Goal: Information Seeking & Learning: Learn about a topic

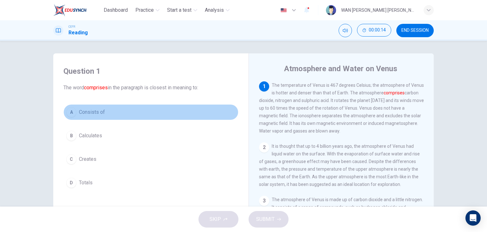
click at [94, 115] on span "Consists of" at bounding box center [92, 112] width 26 height 8
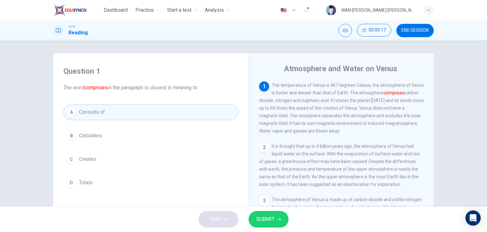
click at [270, 219] on span "SUBMIT" at bounding box center [265, 218] width 18 height 9
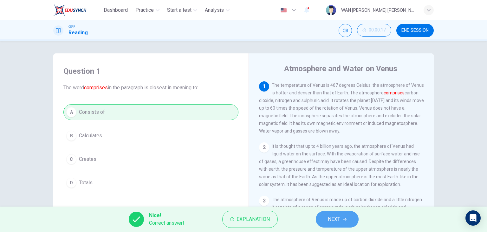
click at [337, 218] on span "NEXT" at bounding box center [334, 218] width 12 height 9
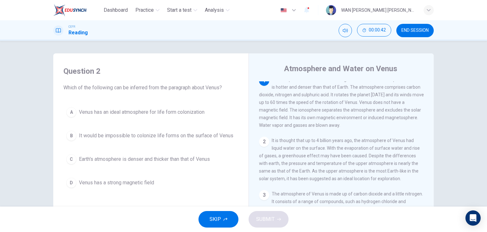
scroll to position [8, 0]
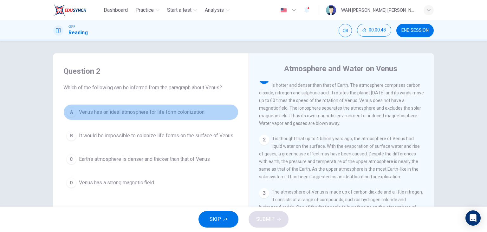
click at [193, 112] on span "Venus has an ideal atmosphere for life form colonization" at bounding box center [142, 112] width 126 height 8
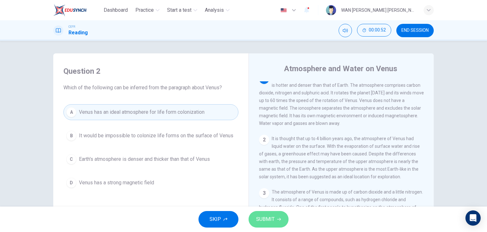
click at [270, 216] on span "SUBMIT" at bounding box center [265, 218] width 18 height 9
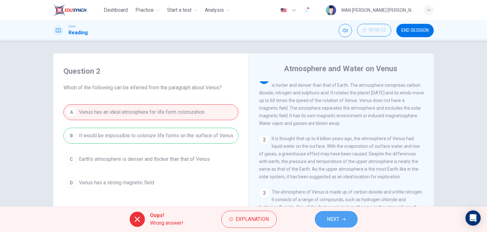
click at [351, 219] on button "NEXT" at bounding box center [336, 219] width 43 height 16
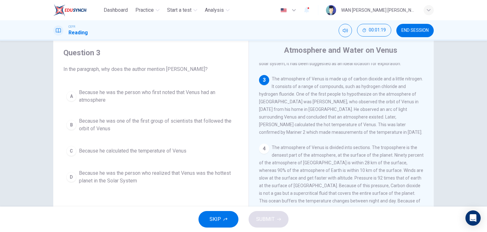
scroll to position [18, 0]
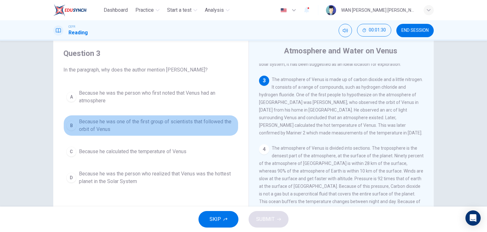
click at [161, 118] on span "Because he was one of the first group of scientists that followed the orbit of …" at bounding box center [157, 125] width 157 height 15
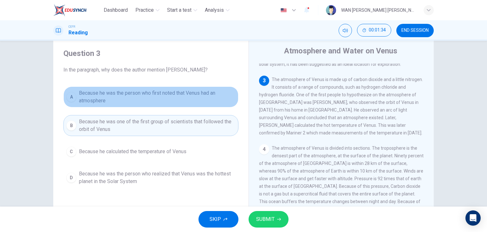
click at [130, 96] on span "Because he was the person who first noted that Venus had an atmosphere" at bounding box center [157, 96] width 157 height 15
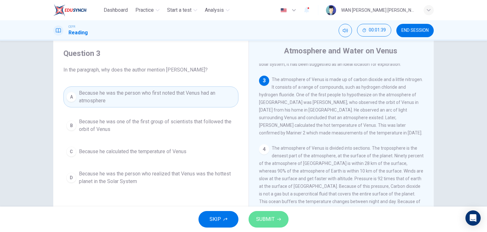
click at [265, 223] on span "SUBMIT" at bounding box center [265, 218] width 18 height 9
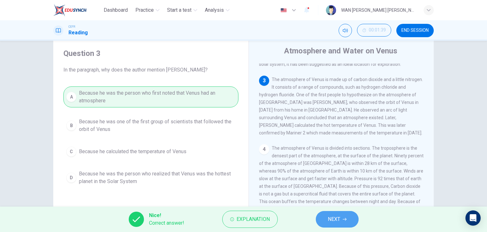
click at [339, 221] on span "NEXT" at bounding box center [334, 218] width 12 height 9
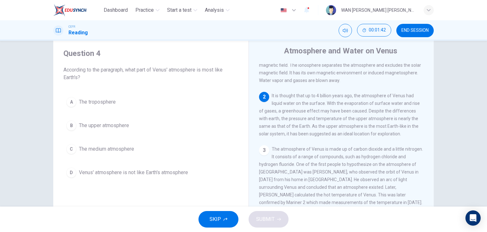
scroll to position [32, 0]
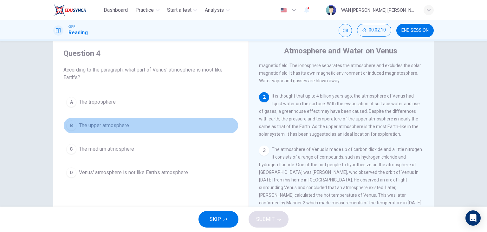
click at [107, 131] on button "B The upper atmosphere" at bounding box center [150, 125] width 175 height 16
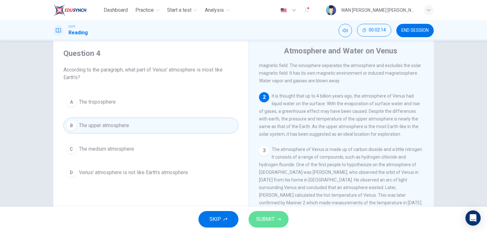
click at [270, 215] on span "SUBMIT" at bounding box center [265, 218] width 18 height 9
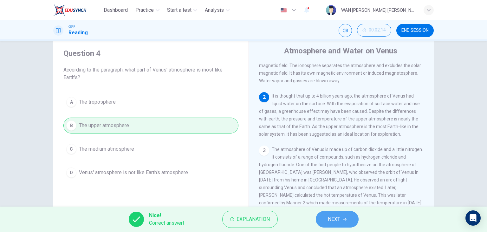
click at [357, 221] on button "NEXT" at bounding box center [337, 219] width 43 height 16
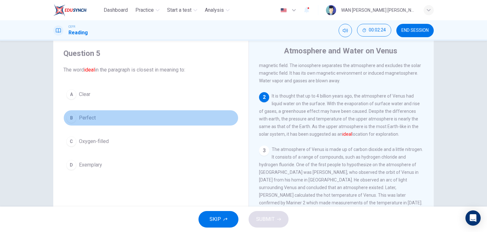
click at [83, 115] on span "Perfect" at bounding box center [87, 118] width 17 height 8
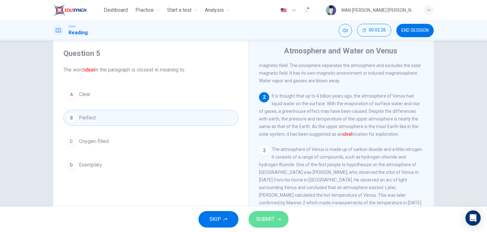
click at [267, 214] on button "SUBMIT" at bounding box center [269, 219] width 40 height 16
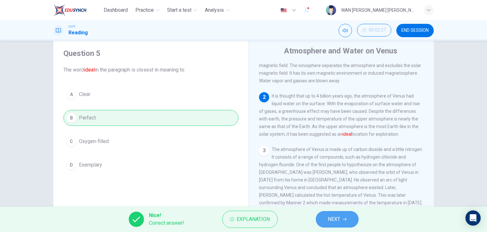
click at [339, 218] on span "NEXT" at bounding box center [334, 218] width 12 height 9
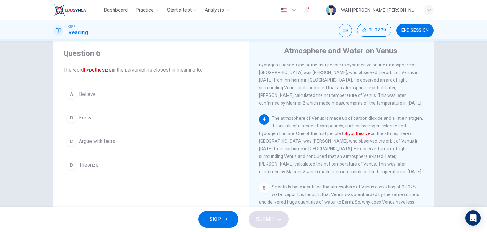
scroll to position [133, 0]
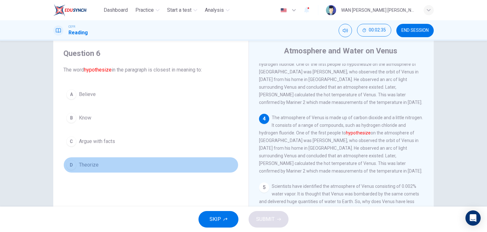
click at [90, 166] on span "Theorize" at bounding box center [89, 165] width 20 height 8
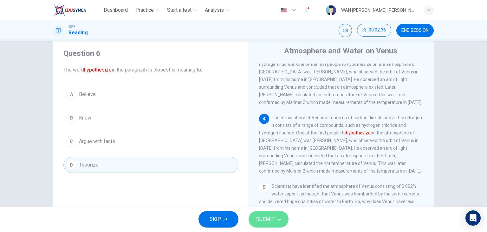
click at [256, 218] on span "SUBMIT" at bounding box center [265, 218] width 18 height 9
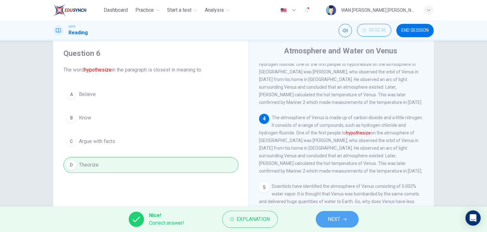
click at [337, 225] on button "NEXT" at bounding box center [337, 219] width 43 height 16
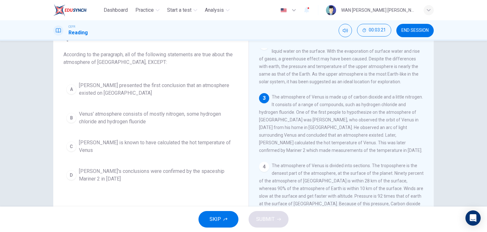
scroll to position [33, 0]
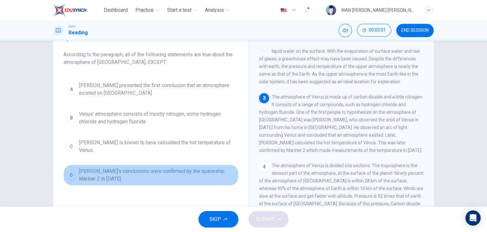
click at [109, 169] on span "[PERSON_NAME]'s conclusions were confirmed by the spaceship Mariner 2 in [DATE]" at bounding box center [157, 174] width 157 height 15
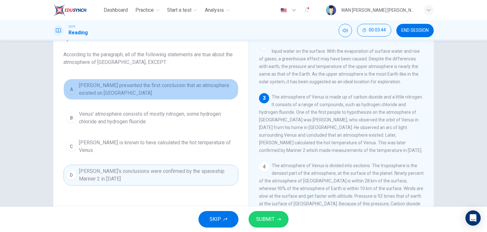
click at [170, 93] on span "[PERSON_NAME] presented the first conclusion that an atmosphere existed on [GEO…" at bounding box center [157, 89] width 157 height 15
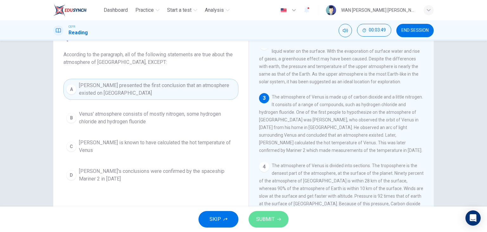
click at [275, 217] on button "SUBMIT" at bounding box center [269, 219] width 40 height 16
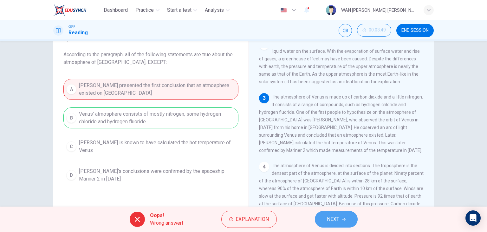
click at [333, 214] on button "NEXT" at bounding box center [336, 219] width 43 height 16
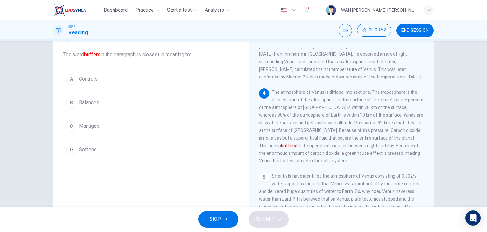
scroll to position [143, 0]
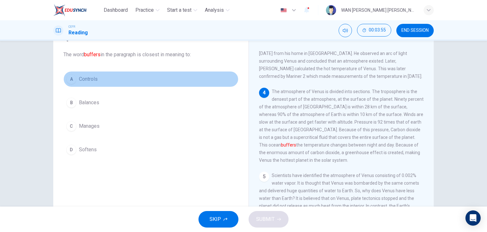
click at [79, 75] on span "Controls" at bounding box center [88, 79] width 19 height 8
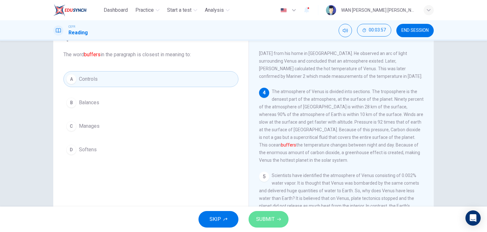
click at [268, 217] on span "SUBMIT" at bounding box center [265, 218] width 18 height 9
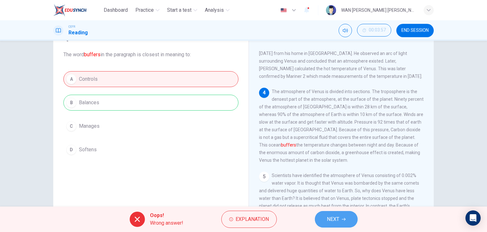
click at [328, 220] on span "NEXT" at bounding box center [333, 218] width 12 height 9
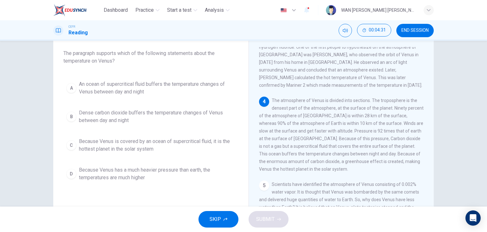
scroll to position [34, 0]
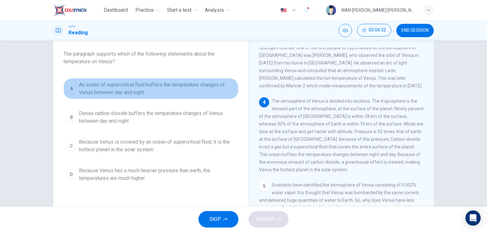
click at [140, 84] on span "An ocean of supercritical fluid buffers the temperature changes of Venus betwee…" at bounding box center [157, 88] width 157 height 15
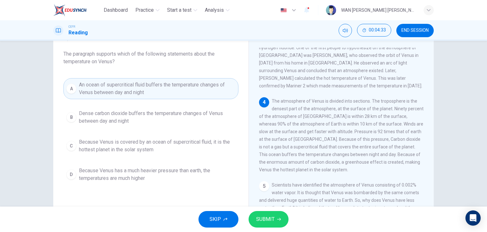
click at [268, 210] on div "SKIP SUBMIT" at bounding box center [243, 218] width 487 height 25
click at [268, 216] on span "SUBMIT" at bounding box center [265, 218] width 18 height 9
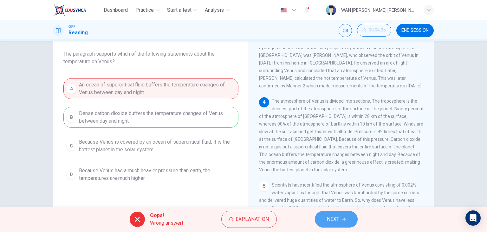
click at [326, 223] on button "NEXT" at bounding box center [336, 219] width 43 height 16
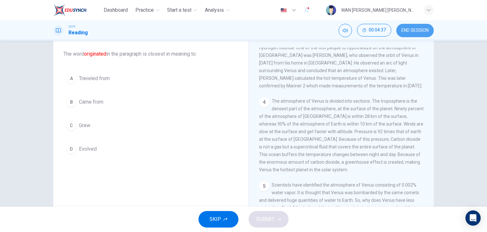
click at [409, 29] on span "END SESSION" at bounding box center [415, 30] width 27 height 5
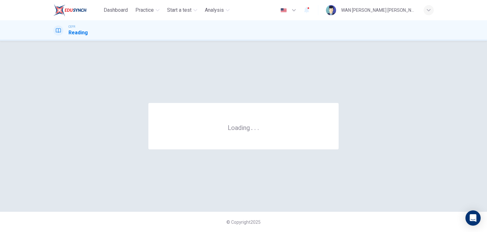
scroll to position [0, 0]
